Goal: Find contact information: Find contact information

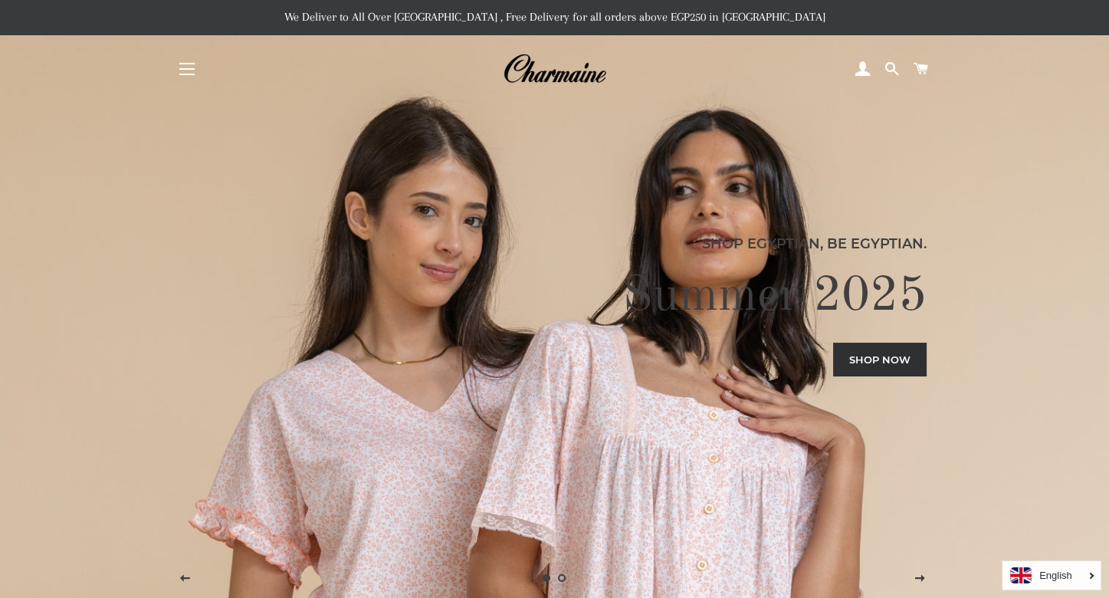
click at [188, 64] on span "button" at bounding box center [186, 64] width 15 height 2
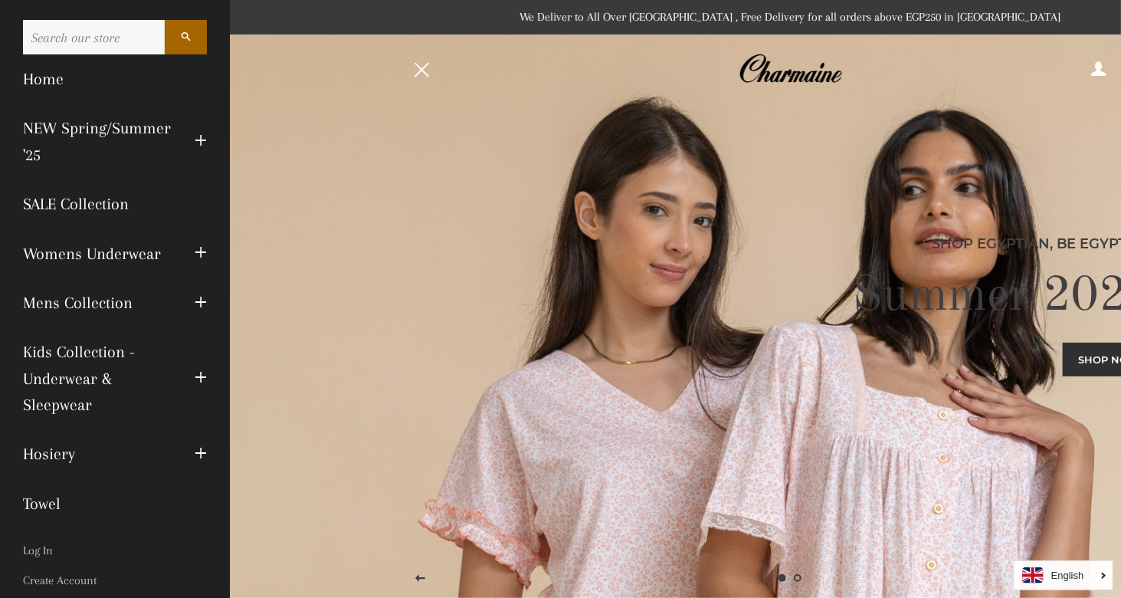
scroll to position [77, 0]
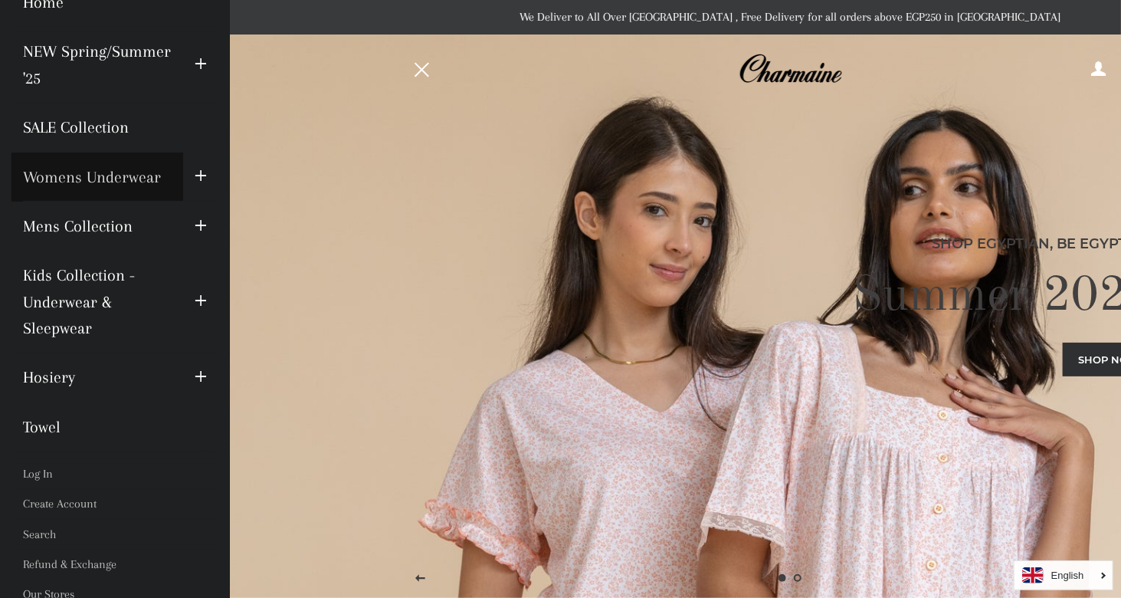
click at [85, 195] on link "Womens Underwear" at bounding box center [97, 176] width 172 height 49
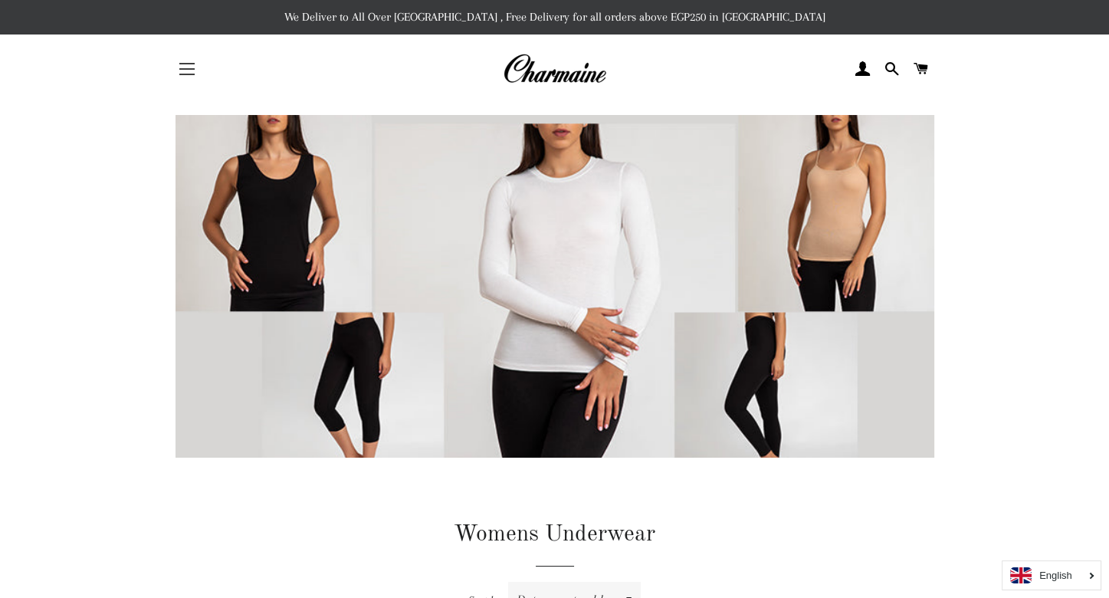
click at [195, 69] on button "Site navigation" at bounding box center [187, 69] width 38 height 38
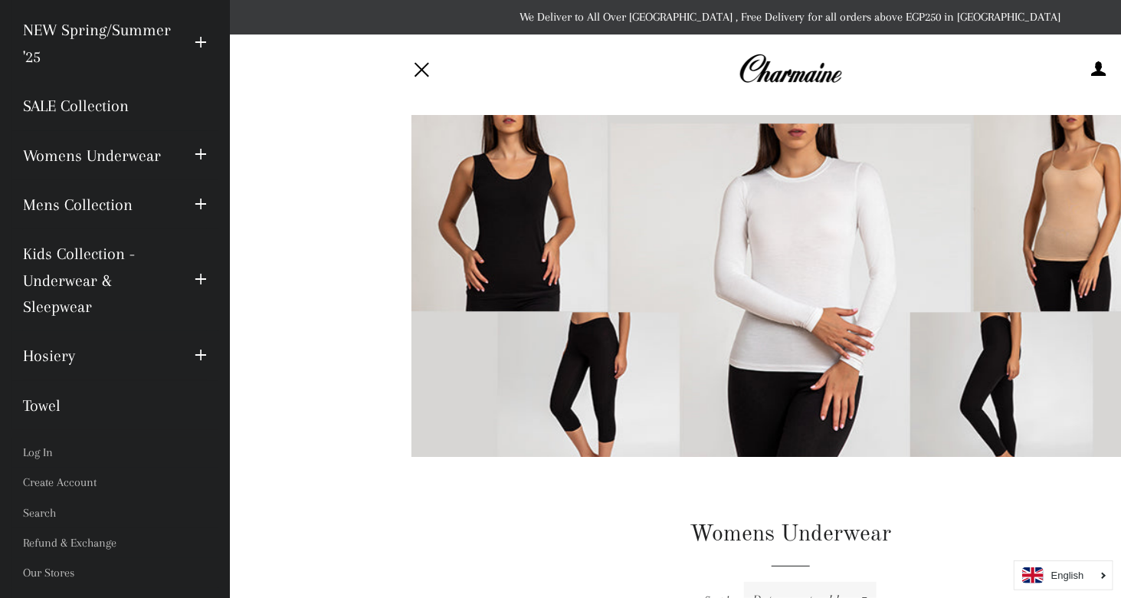
scroll to position [144, 0]
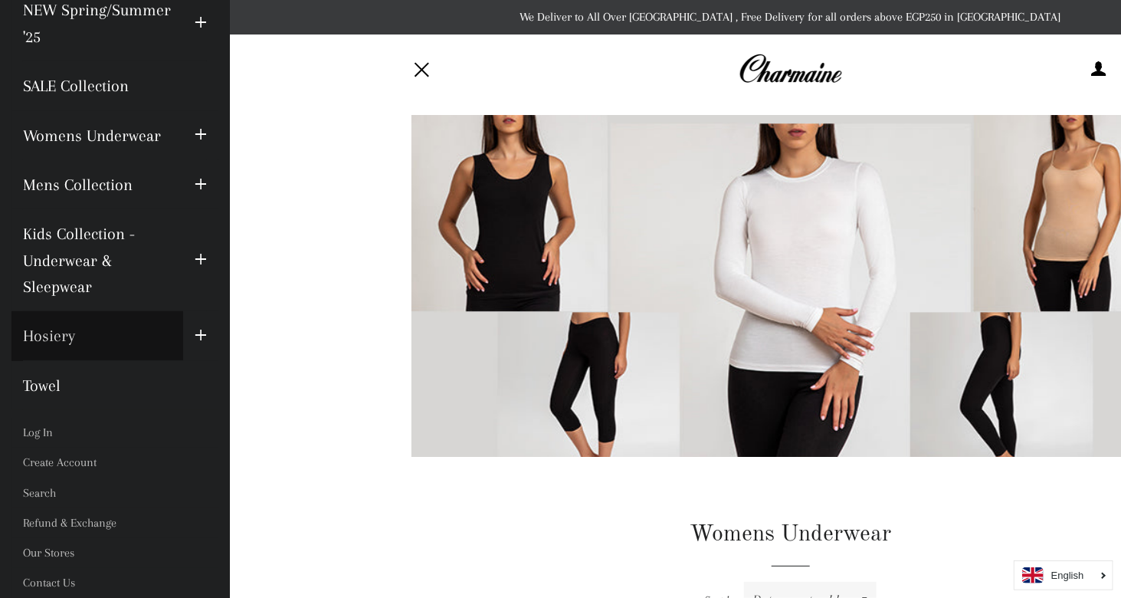
click at [54, 342] on link "Hosiery" at bounding box center [97, 335] width 172 height 49
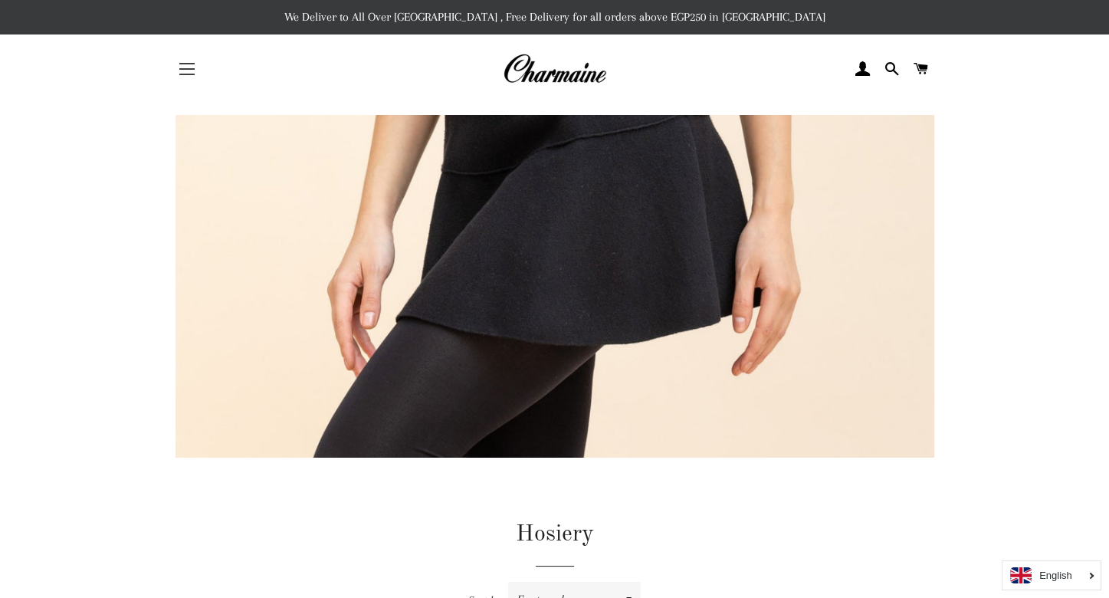
click at [188, 75] on span "button" at bounding box center [186, 75] width 15 height 2
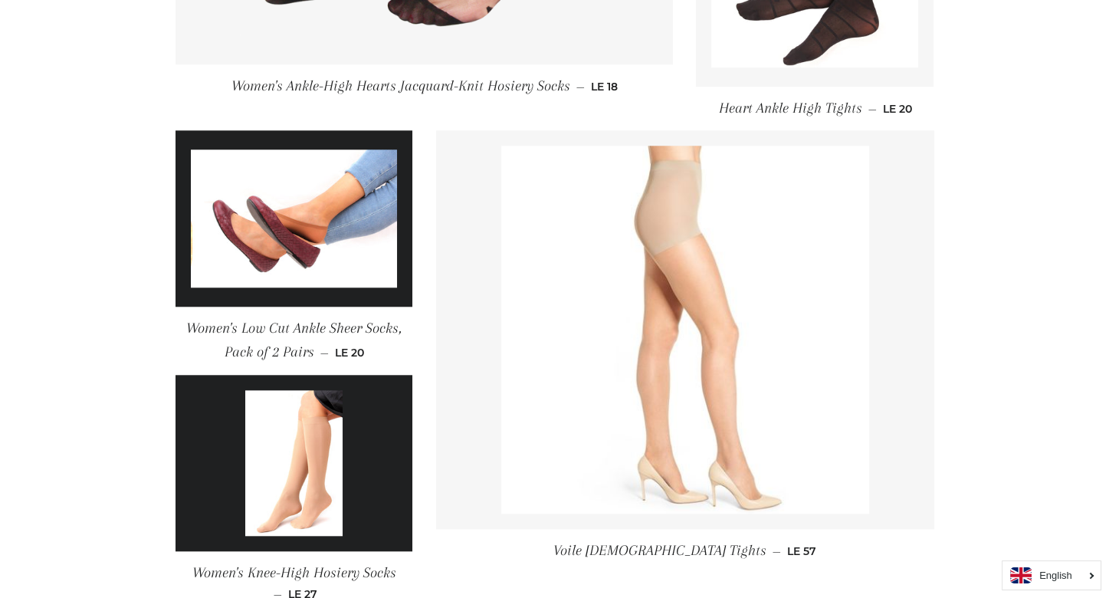
scroll to position [2259, 0]
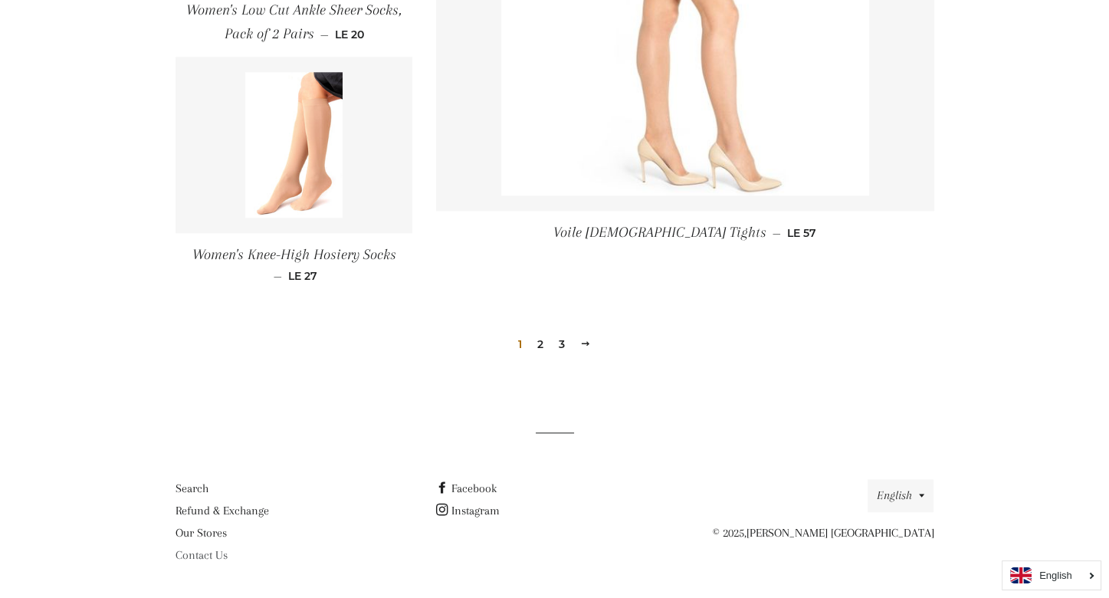
click at [208, 556] on link "Contact Us" at bounding box center [201, 555] width 52 height 14
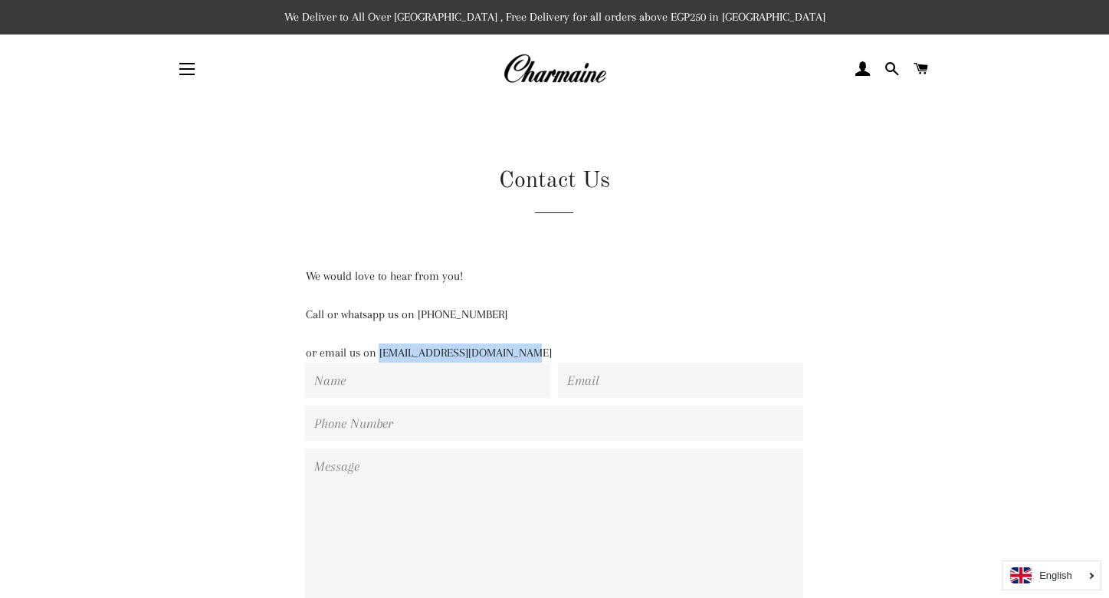
drag, startPoint x: 534, startPoint y: 351, endPoint x: 378, endPoint y: 359, distance: 156.5
click at [378, 359] on p "or email us on contact@charmaineegypt.com" at bounding box center [554, 352] width 498 height 19
copy p "contact@charmaineegypt.com"
click at [417, 316] on p "Call or whatsapp us on 01129223988" at bounding box center [554, 314] width 498 height 19
copy p "01129223988"
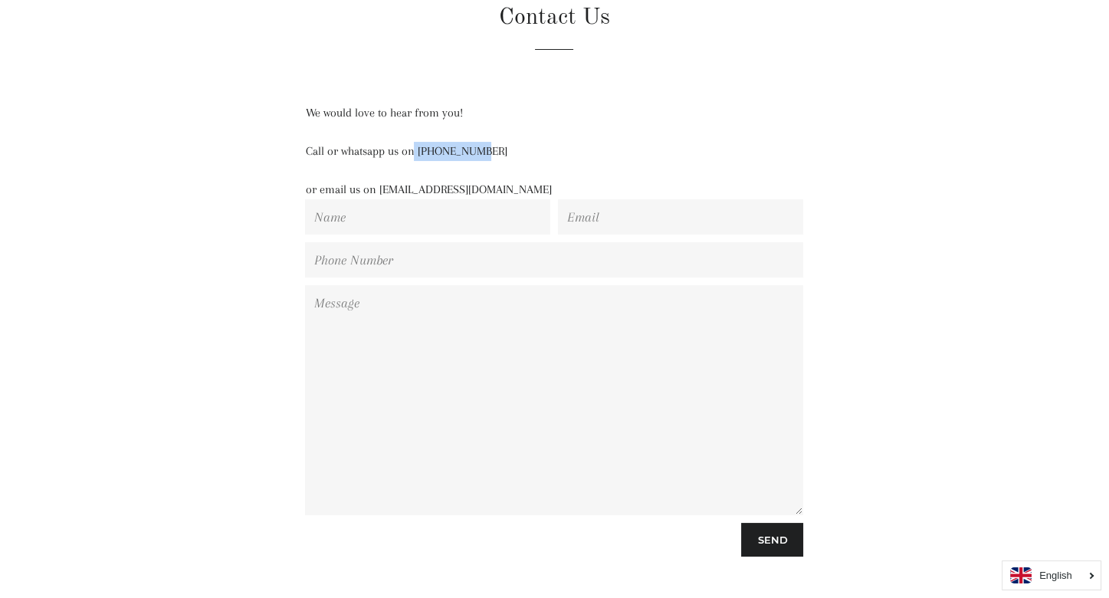
scroll to position [369, 0]
